Goal: Navigation & Orientation: Find specific page/section

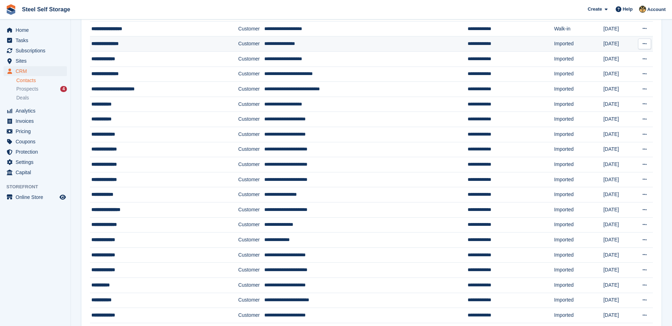
scroll to position [414, 0]
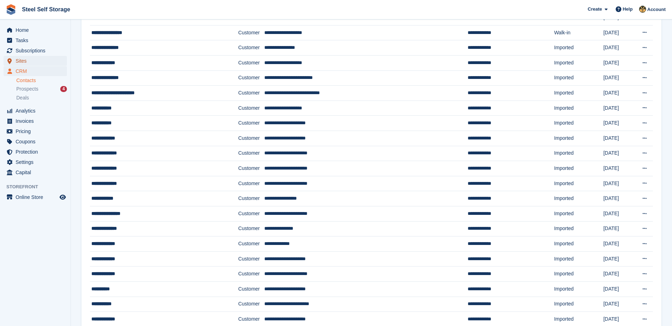
click at [25, 61] on span "Sites" at bounding box center [37, 61] width 43 height 10
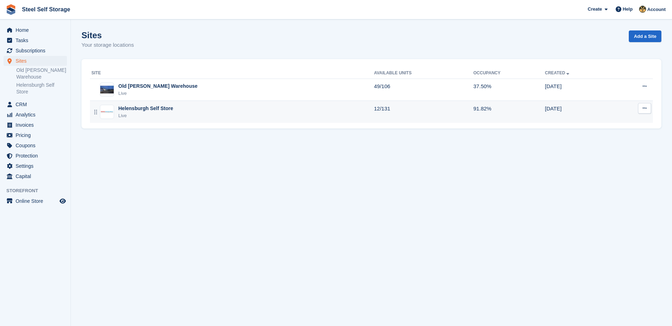
click at [161, 116] on div "Live" at bounding box center [145, 115] width 55 height 7
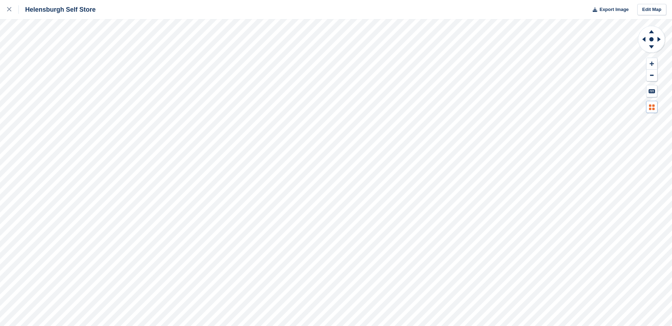
click at [654, 108] on icon at bounding box center [653, 109] width 2 height 2
